Goal: Find specific page/section: Find specific page/section

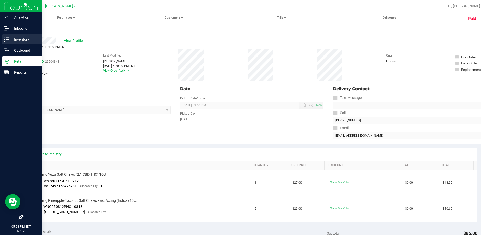
click at [18, 35] on div "Inventory" at bounding box center [22, 39] width 40 height 10
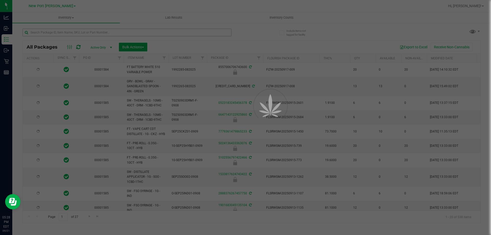
click at [52, 34] on div at bounding box center [245, 117] width 491 height 235
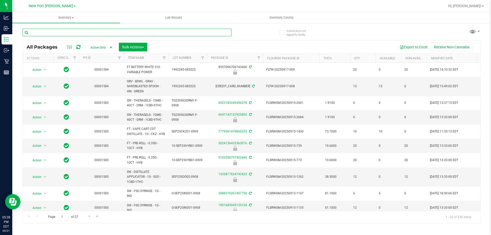
click at [52, 34] on input "text" at bounding box center [127, 33] width 209 height 8
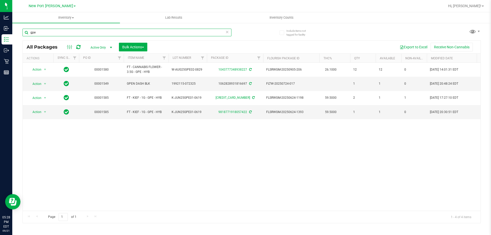
type input "gpe"
drag, startPoint x: 376, startPoint y: 83, endPoint x: 386, endPoint y: 84, distance: 9.5
click at [386, 83] on td "1" at bounding box center [389, 84] width 26 height 14
